Goal: Task Accomplishment & Management: Use online tool/utility

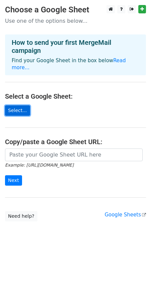
click at [18, 105] on link "Select..." at bounding box center [17, 110] width 25 height 10
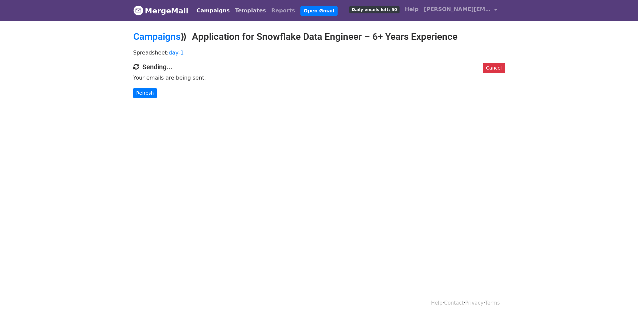
click at [246, 10] on link "Templates" at bounding box center [250, 10] width 36 height 13
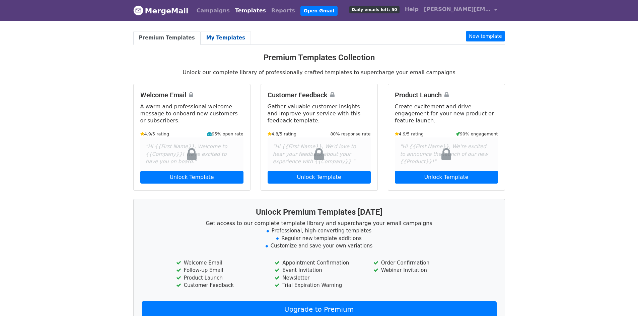
click at [215, 33] on link "My Templates" at bounding box center [226, 38] width 50 height 14
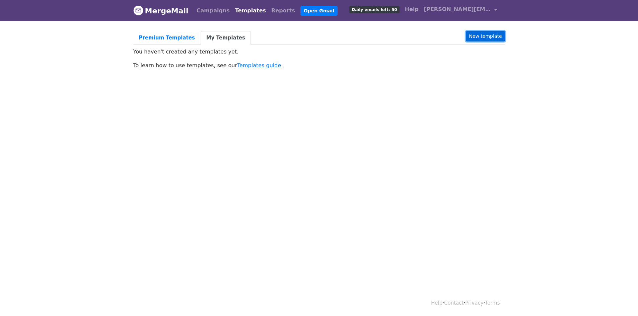
click at [499, 35] on link "New template" at bounding box center [485, 36] width 39 height 10
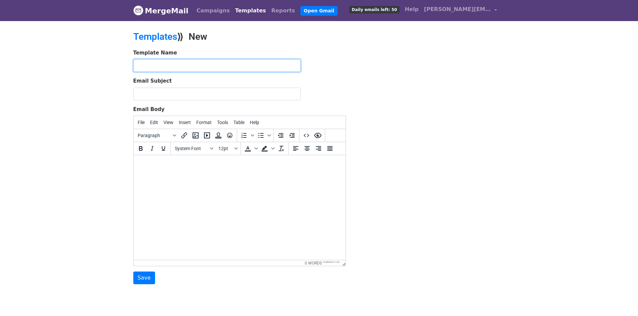
click at [174, 67] on input "text" at bounding box center [216, 65] width 167 height 13
type input "Snowflake"
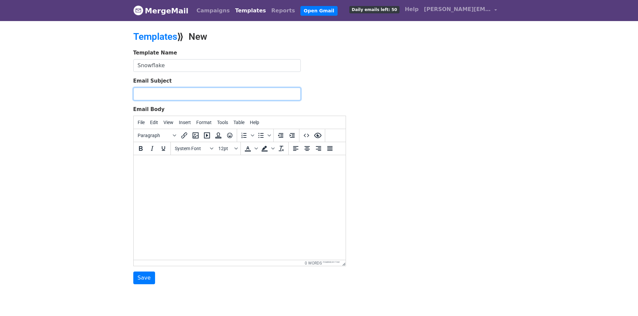
click at [167, 95] on input "Email Subject" at bounding box center [216, 94] width 167 height 13
paste input "Application for Snowflake Data Engineer – 6+ Years Experience"
type input "Application for Snowflake Data Engineer – 6+ Years Experience"
click at [167, 171] on html at bounding box center [239, 164] width 212 height 18
paste body
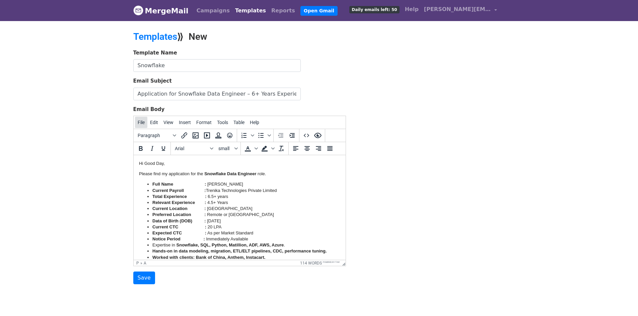
click at [142, 125] on span "File" at bounding box center [141, 122] width 7 height 5
click at [186, 194] on b "Total Experience :" at bounding box center [179, 196] width 55 height 5
click at [182, 137] on icon "Insert/edit link" at bounding box center [184, 136] width 8 height 8
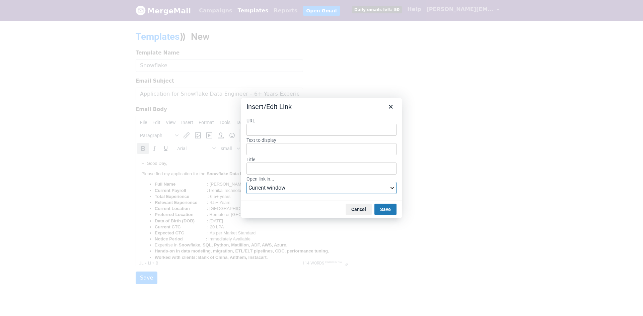
click at [269, 187] on select "Current window New window" at bounding box center [321, 188] width 150 height 12
click at [391, 107] on icon "Close" at bounding box center [391, 107] width 8 height 8
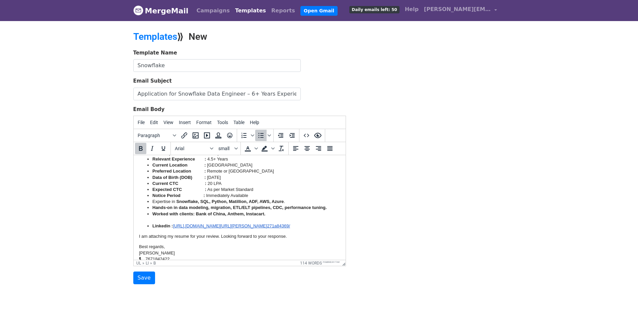
scroll to position [57, 0]
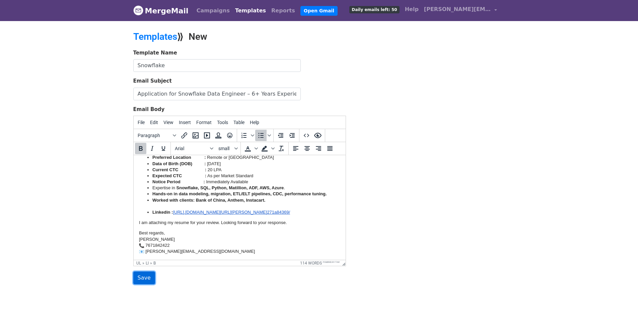
click at [145, 278] on input "Save" at bounding box center [144, 278] width 22 height 13
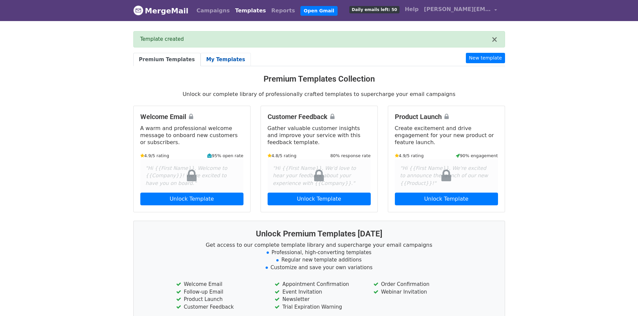
click at [207, 62] on link "My Templates" at bounding box center [226, 60] width 50 height 14
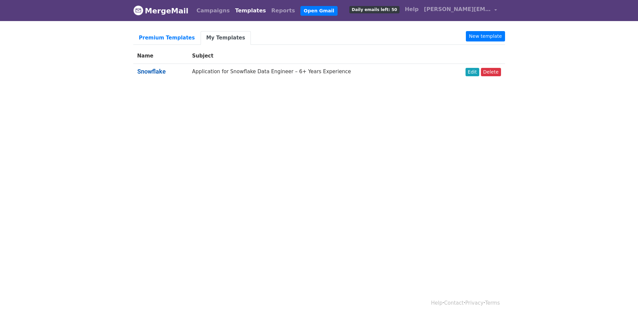
click at [152, 71] on link "Snowflake" at bounding box center [151, 71] width 28 height 7
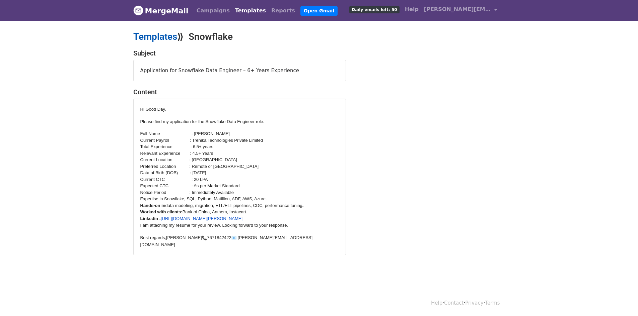
click at [160, 34] on link "Templates" at bounding box center [155, 36] width 44 height 11
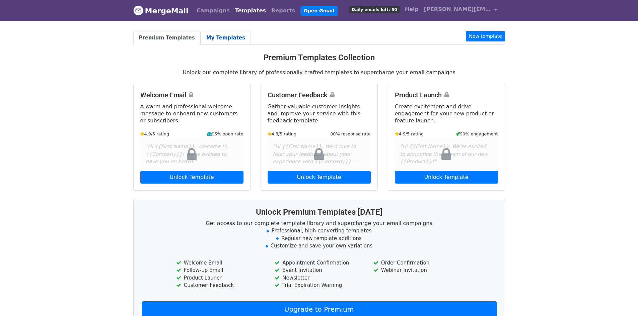
click at [205, 36] on link "My Templates" at bounding box center [226, 38] width 50 height 14
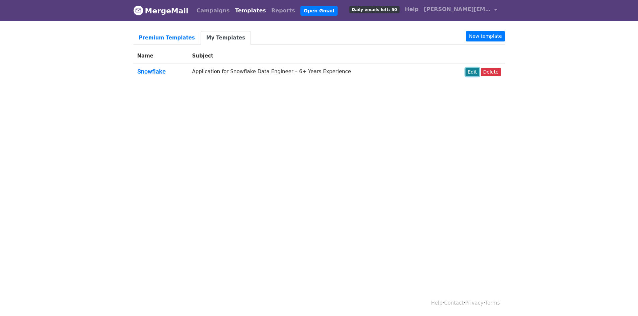
click at [473, 72] on link "Edit" at bounding box center [472, 72] width 14 height 8
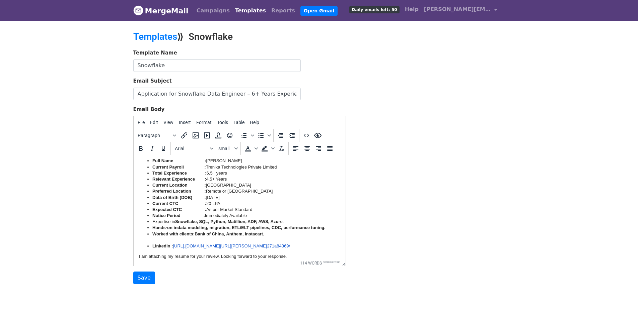
scroll to position [57, 0]
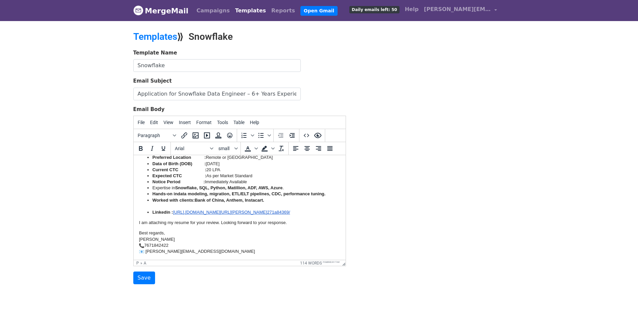
click at [141, 231] on link "Best regards, Ashokkumar 7671842422" at bounding box center [157, 242] width 36 height 23
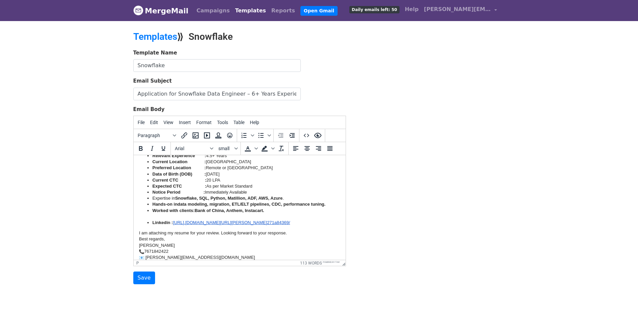
scroll to position [53, 0]
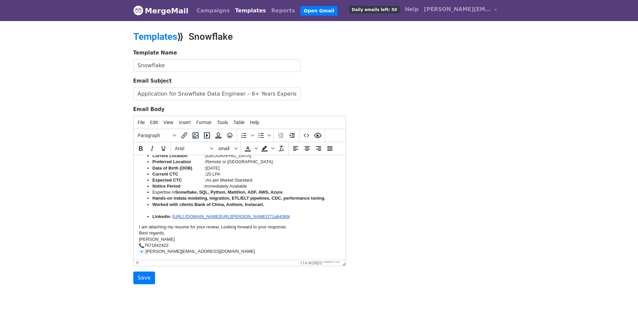
click at [289, 225] on p "I am attaching my resume for your review. Looking forward to your response. Bes…" at bounding box center [239, 239] width 201 height 30
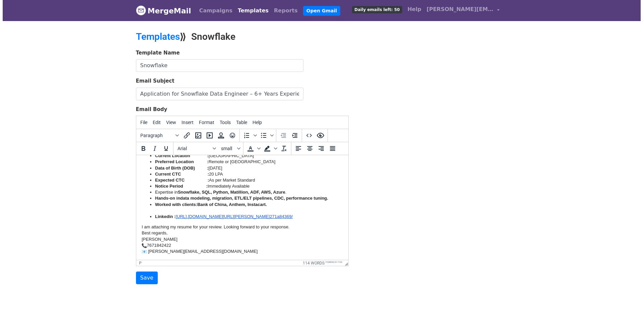
scroll to position [57, 0]
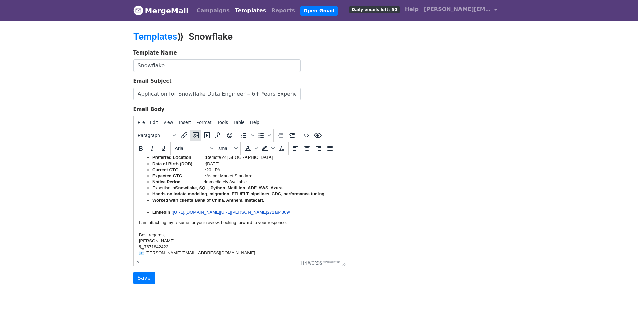
click at [195, 135] on icon "Insert/edit image" at bounding box center [195, 136] width 6 height 6
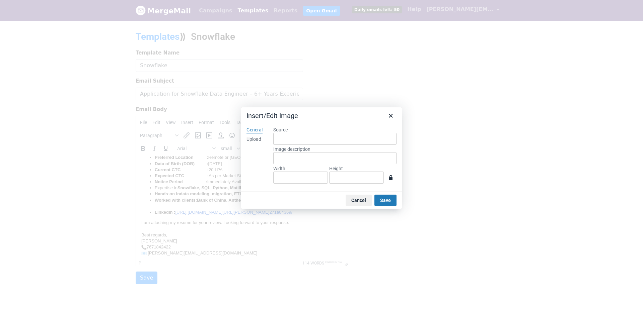
click at [252, 138] on div "Upload" at bounding box center [253, 139] width 15 height 7
click at [322, 160] on button "Browse for an image" at bounding box center [335, 161] width 56 height 11
click at [390, 115] on icon "Close" at bounding box center [391, 116] width 4 height 4
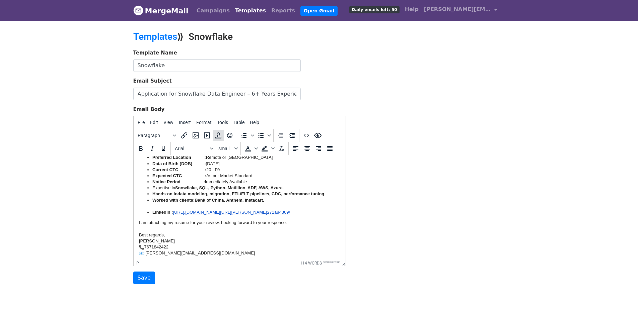
click at [219, 135] on icon "Insert template" at bounding box center [218, 136] width 6 height 6
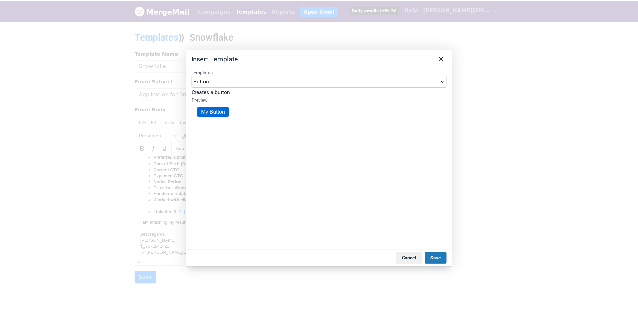
scroll to position [0, 0]
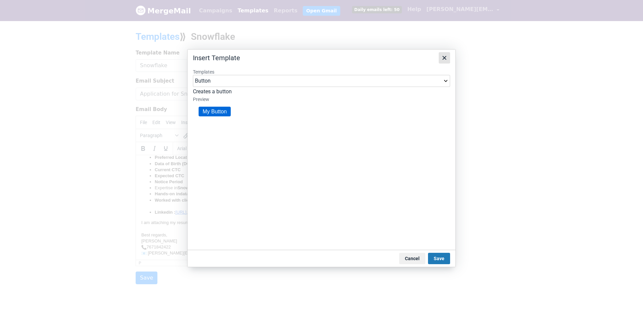
click at [443, 59] on icon "Close" at bounding box center [444, 58] width 8 height 8
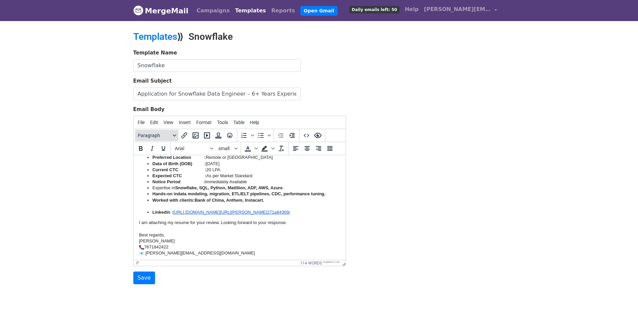
click at [174, 133] on button "Paragraph" at bounding box center [157, 135] width 44 height 11
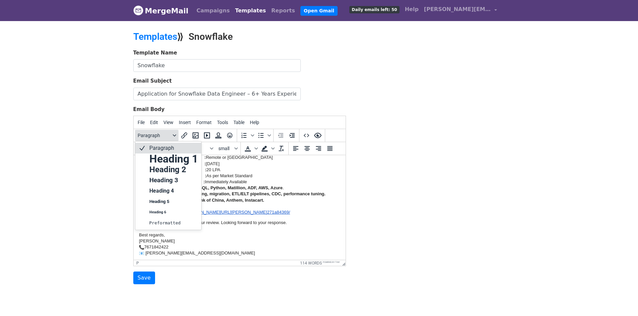
click at [174, 133] on button "Paragraph" at bounding box center [157, 135] width 44 height 11
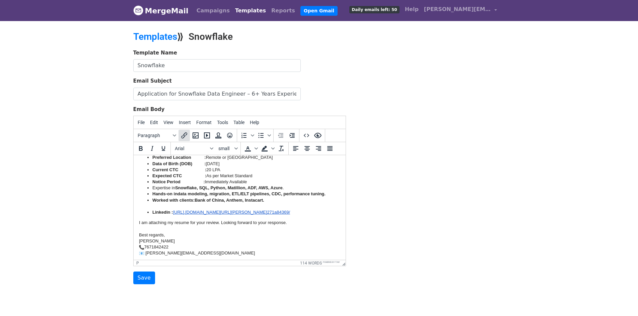
click at [184, 139] on icon "Insert/edit link" at bounding box center [184, 136] width 8 height 8
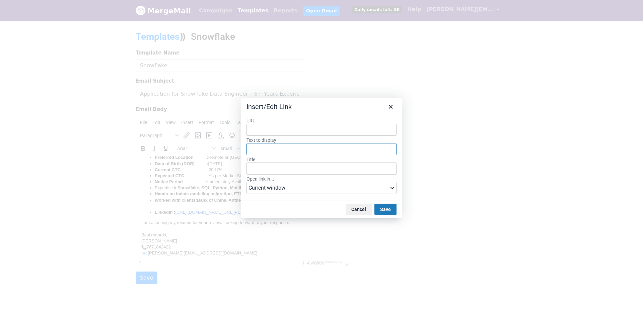
click at [273, 146] on input "Text to display" at bounding box center [321, 149] width 150 height 12
click at [269, 165] on input "Title" at bounding box center [321, 169] width 150 height 12
click at [268, 187] on select "Current window New window" at bounding box center [321, 188] width 150 height 12
click at [387, 208] on button "Save" at bounding box center [385, 209] width 22 height 11
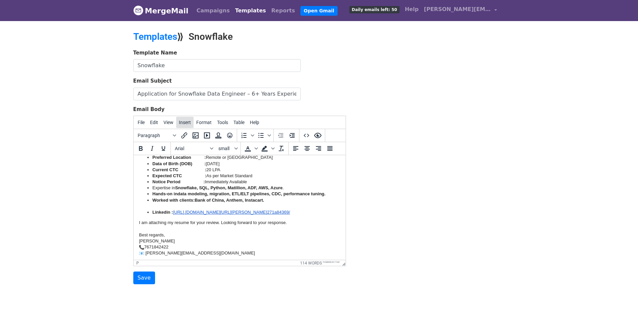
click at [182, 121] on span "Insert" at bounding box center [185, 122] width 12 height 5
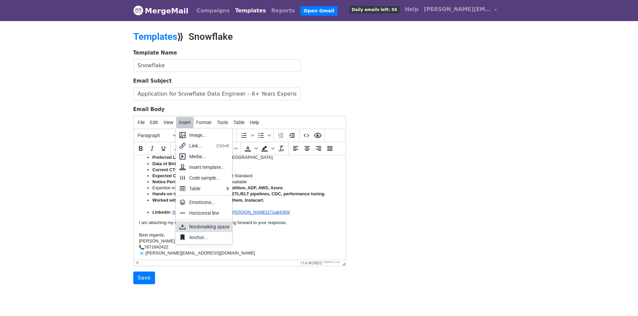
click at [204, 228] on div "Nonbreaking space" at bounding box center [209, 227] width 40 height 8
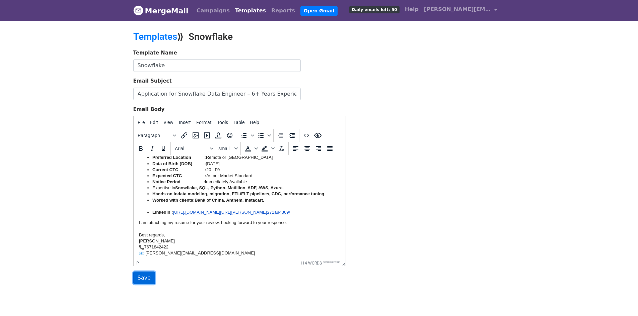
click at [139, 281] on input "Save" at bounding box center [144, 278] width 22 height 13
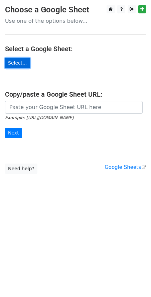
click at [12, 64] on link "Select..." at bounding box center [17, 63] width 25 height 10
